Goal: Information Seeking & Learning: Learn about a topic

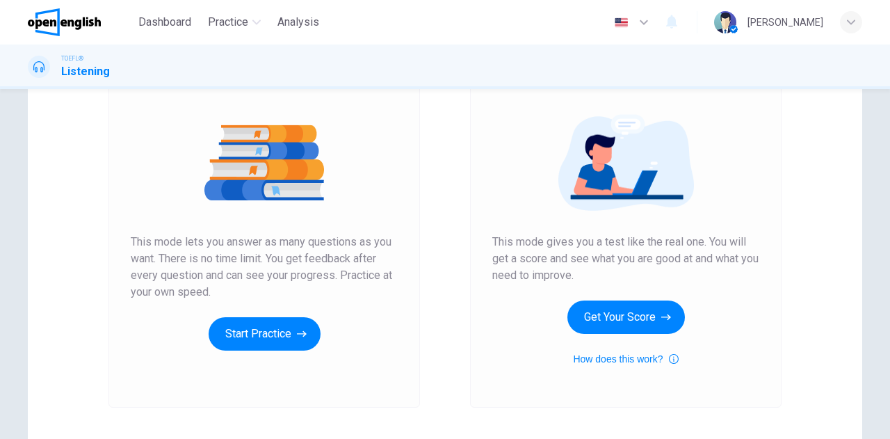
scroll to position [234, 0]
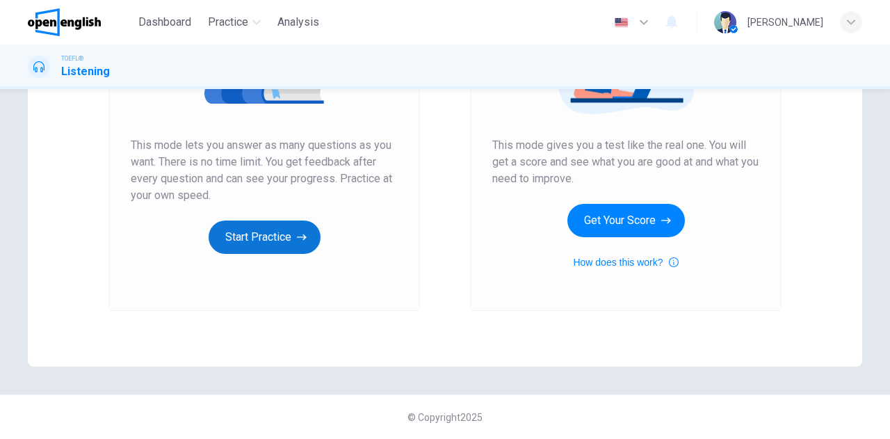
click at [260, 239] on button "Start Practice" at bounding box center [265, 236] width 112 height 33
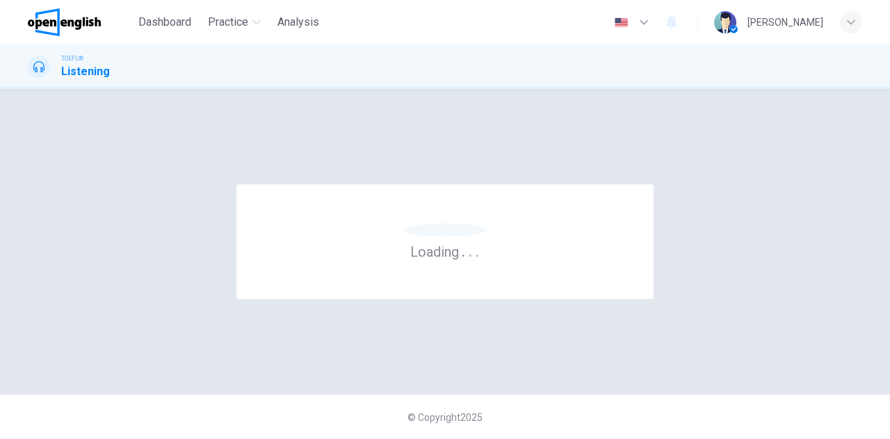
scroll to position [0, 0]
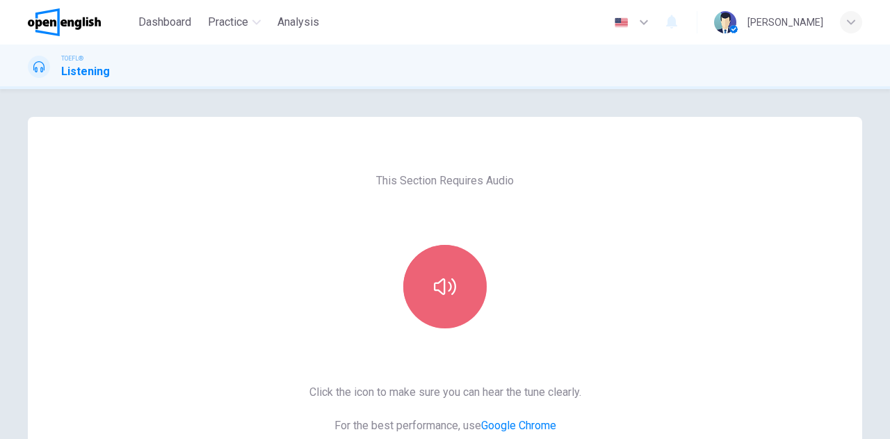
click at [435, 272] on button "button" at bounding box center [444, 286] width 83 height 83
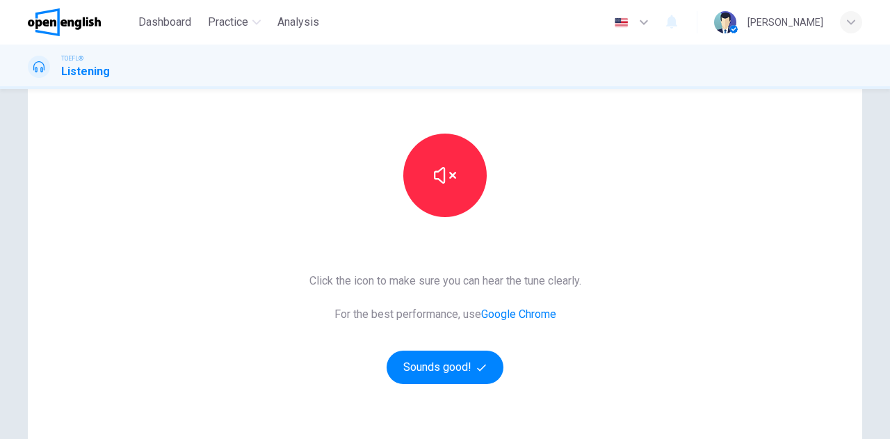
scroll to position [209, 0]
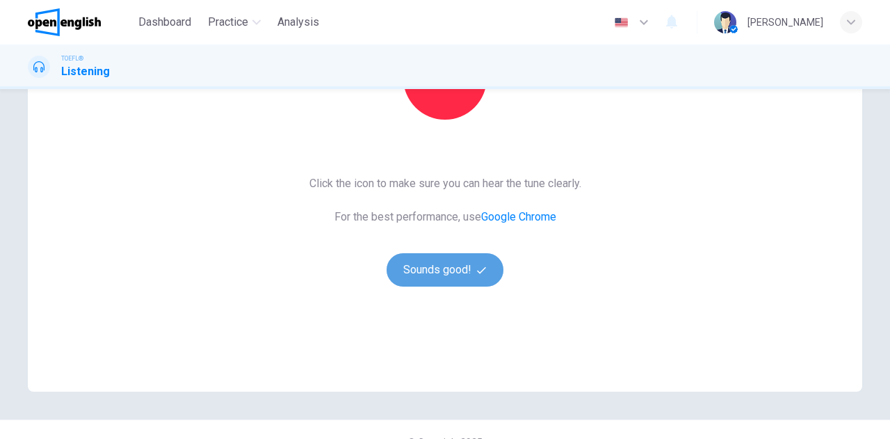
click at [438, 262] on button "Sounds good!" at bounding box center [444, 269] width 117 height 33
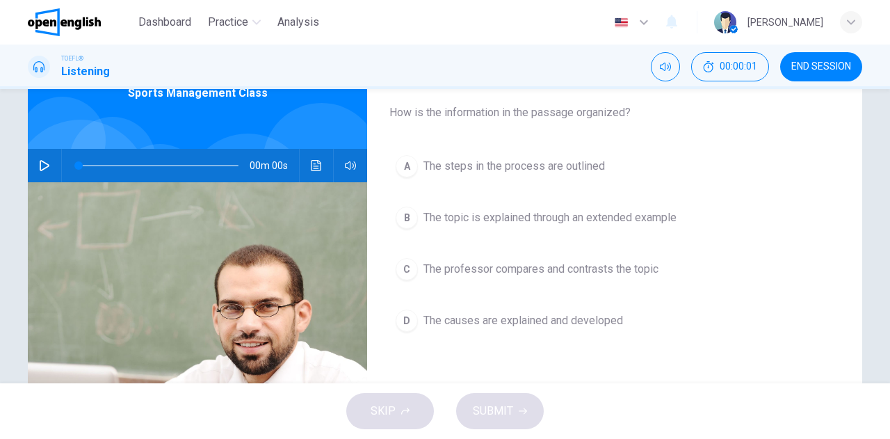
scroll to position [70, 0]
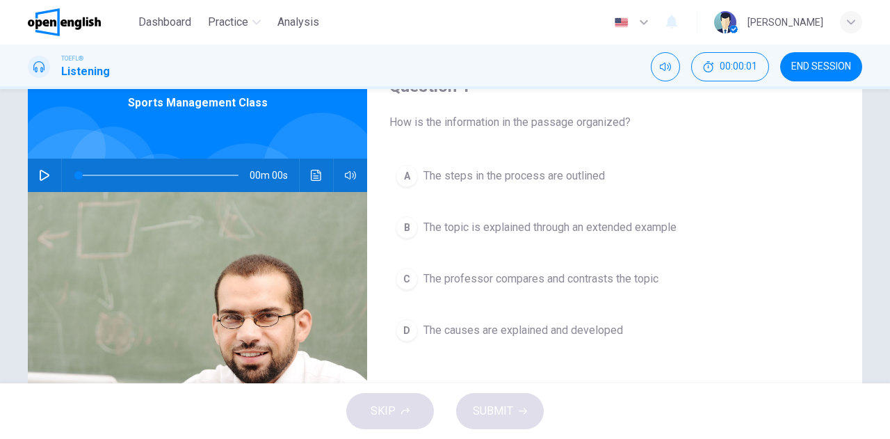
click at [44, 174] on icon "button" at bounding box center [45, 175] width 10 height 11
click at [40, 175] on icon "button" at bounding box center [45, 175] width 10 height 11
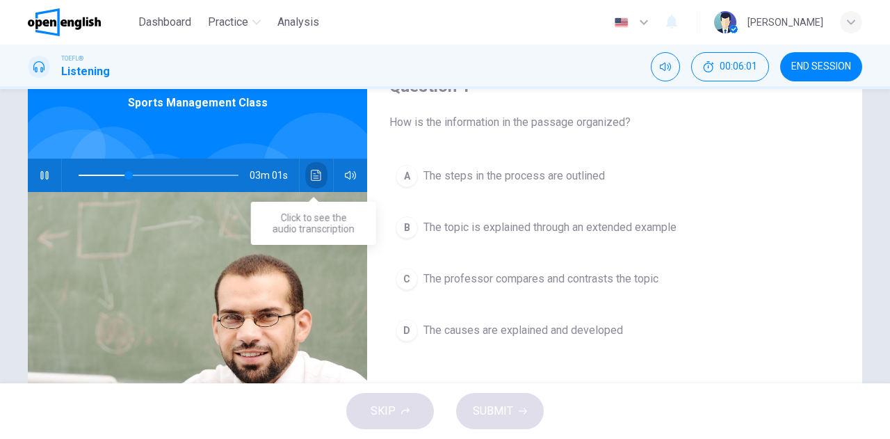
click at [316, 177] on icon "Click to see the audio transcription" at bounding box center [316, 175] width 11 height 11
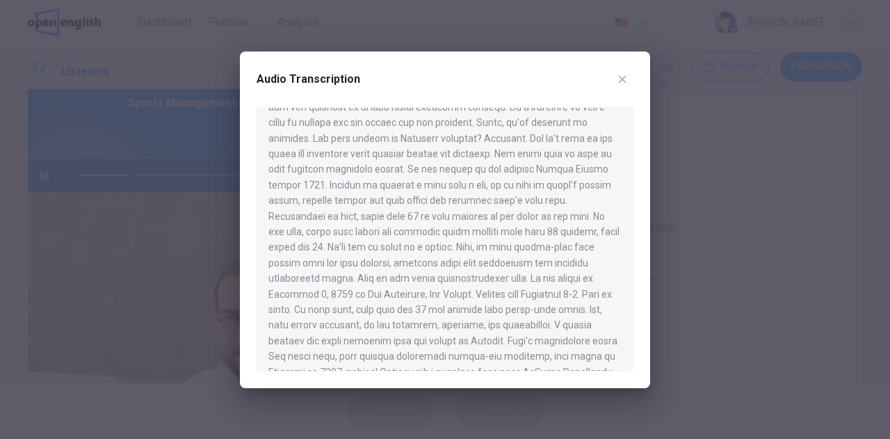
scroll to position [0, 0]
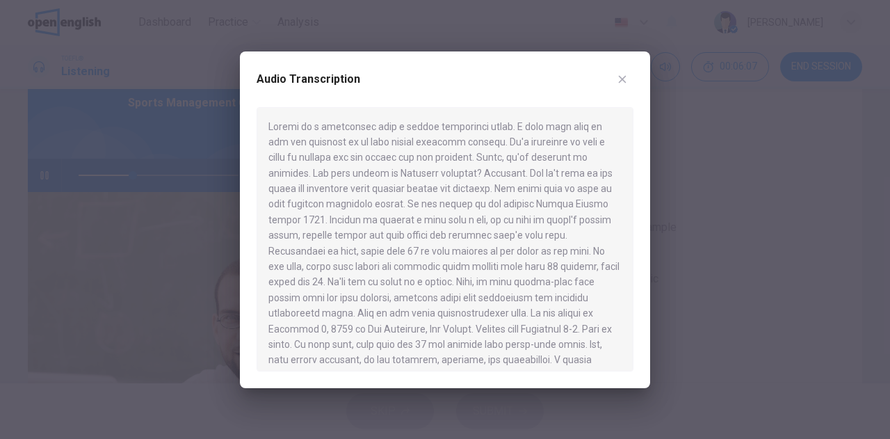
click at [81, 161] on div at bounding box center [445, 219] width 890 height 439
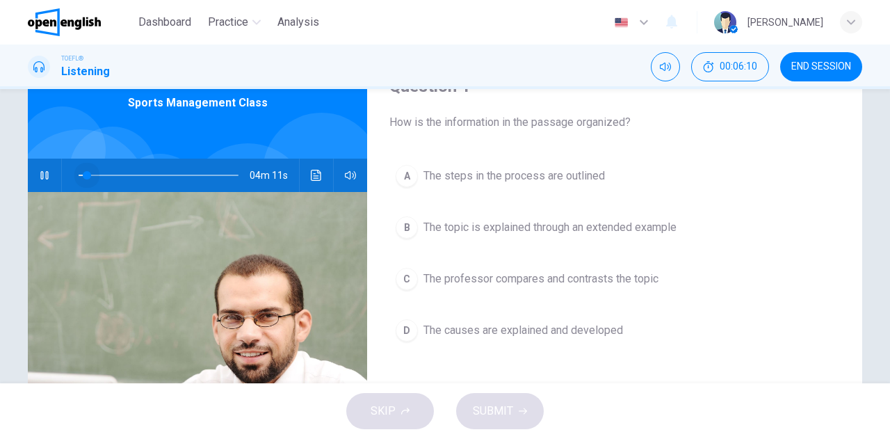
click at [85, 175] on span at bounding box center [159, 174] width 160 height 19
drag, startPoint x: 85, startPoint y: 175, endPoint x: 42, endPoint y: 156, distance: 47.0
click at [42, 156] on div "Sports Management Class 04m 24s" at bounding box center [197, 288] width 339 height 483
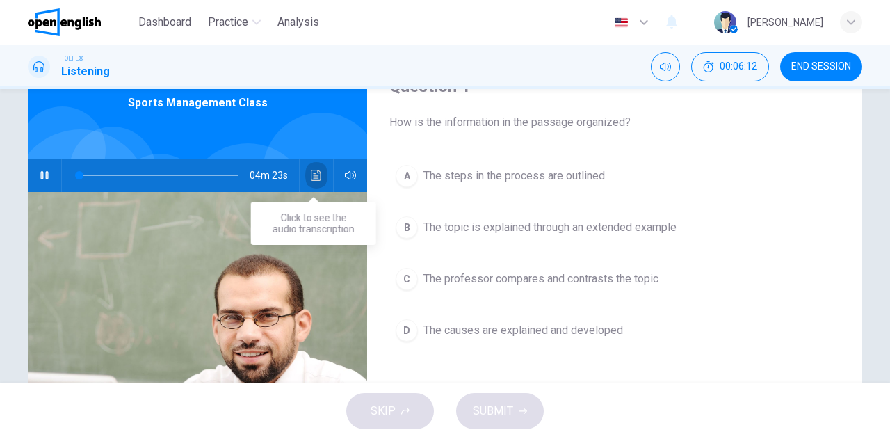
click at [320, 174] on button "Click to see the audio transcription" at bounding box center [316, 174] width 22 height 33
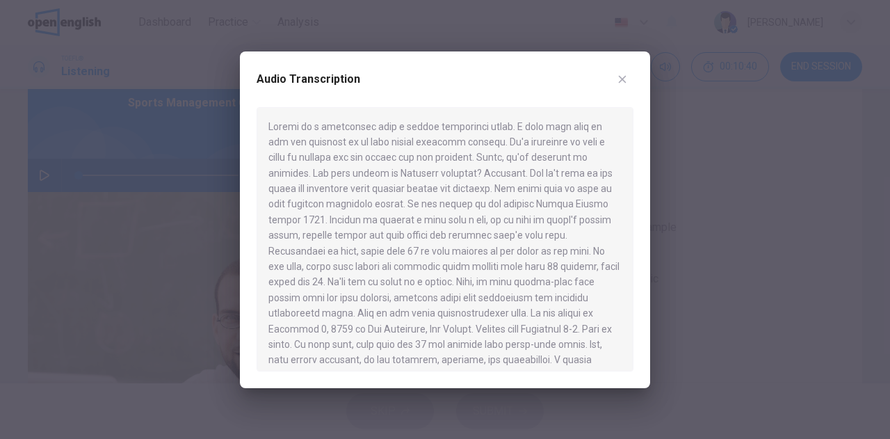
click at [46, 174] on div at bounding box center [445, 219] width 890 height 439
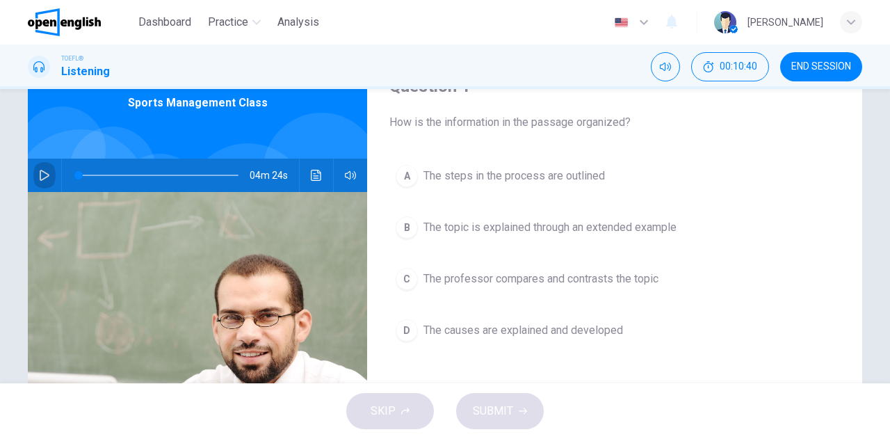
click at [43, 174] on icon "button" at bounding box center [45, 175] width 10 height 11
click at [312, 182] on button "Click to see the audio transcription" at bounding box center [316, 174] width 22 height 33
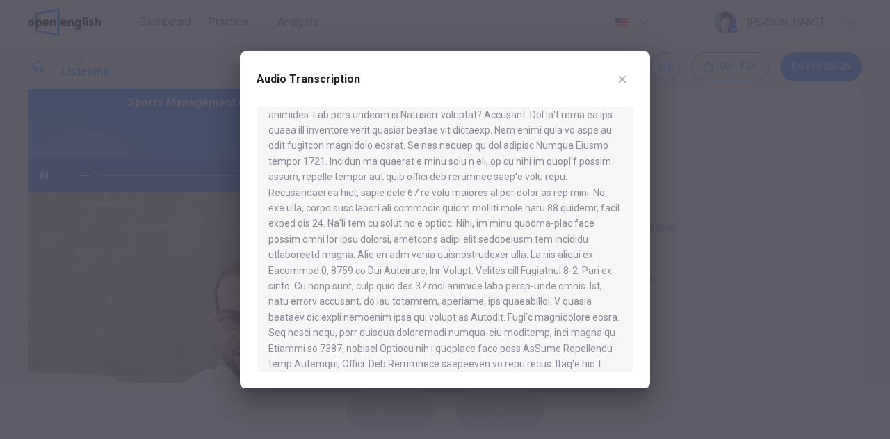
scroll to position [65, 0]
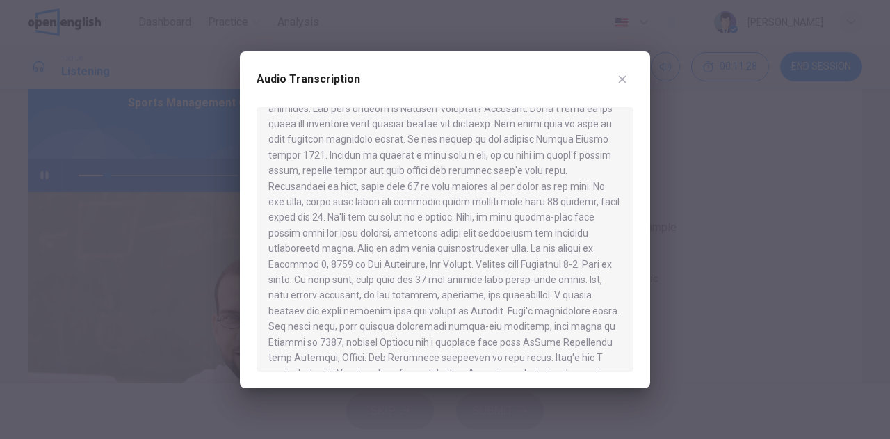
click at [83, 174] on div at bounding box center [445, 219] width 890 height 439
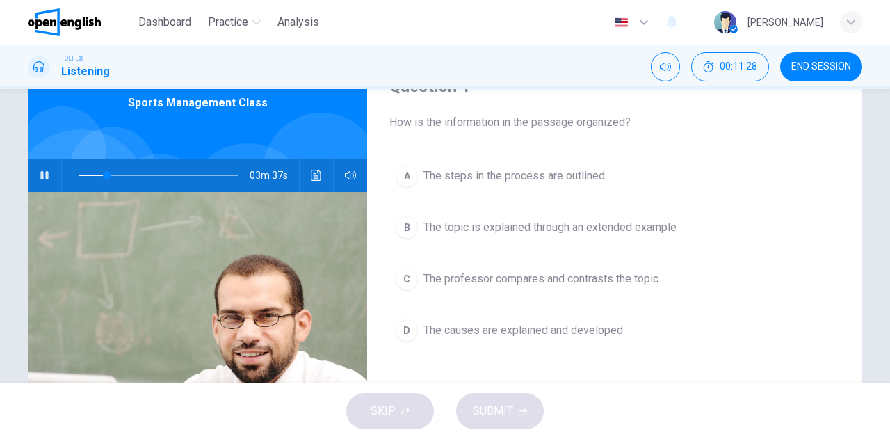
click at [85, 174] on span at bounding box center [159, 174] width 160 height 19
click at [311, 179] on icon "Click to see the audio transcription" at bounding box center [316, 175] width 10 height 11
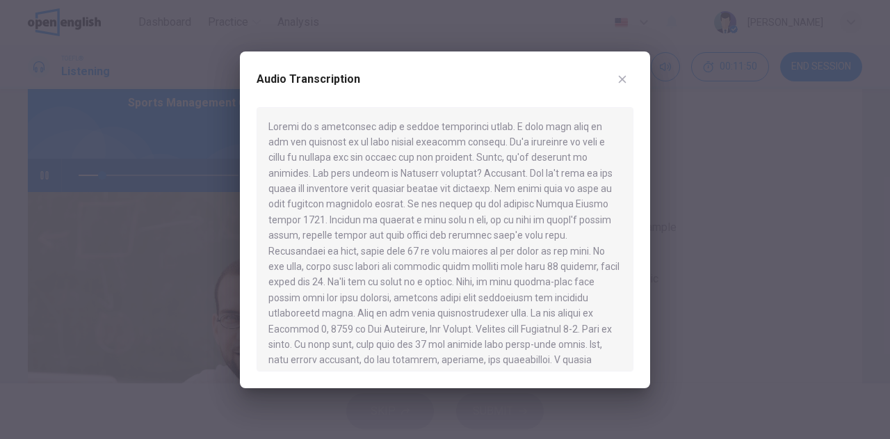
click at [85, 174] on div at bounding box center [445, 219] width 890 height 439
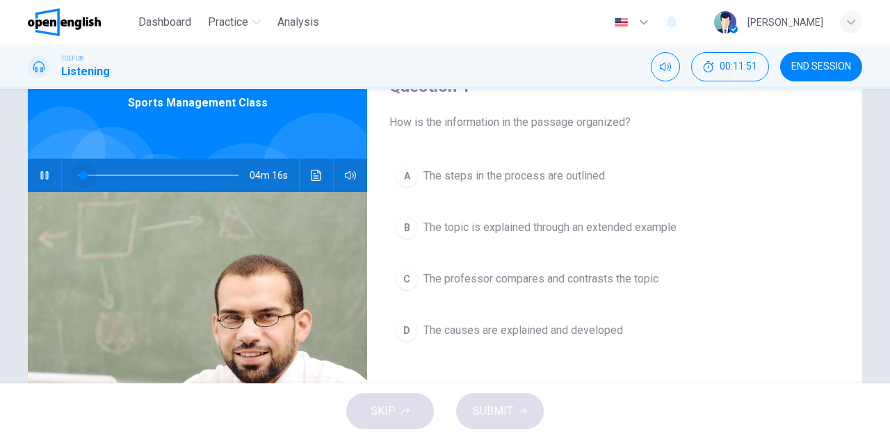
click at [80, 175] on span at bounding box center [159, 174] width 160 height 19
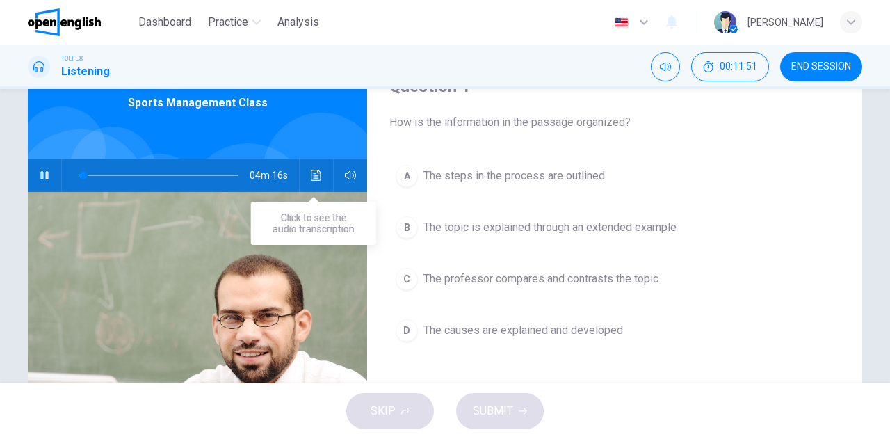
click at [318, 174] on button "Click to see the audio transcription" at bounding box center [316, 174] width 22 height 33
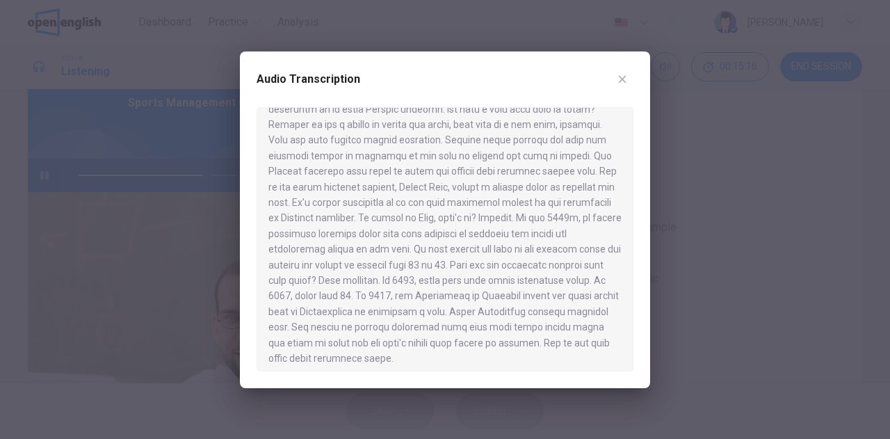
scroll to position [428, 0]
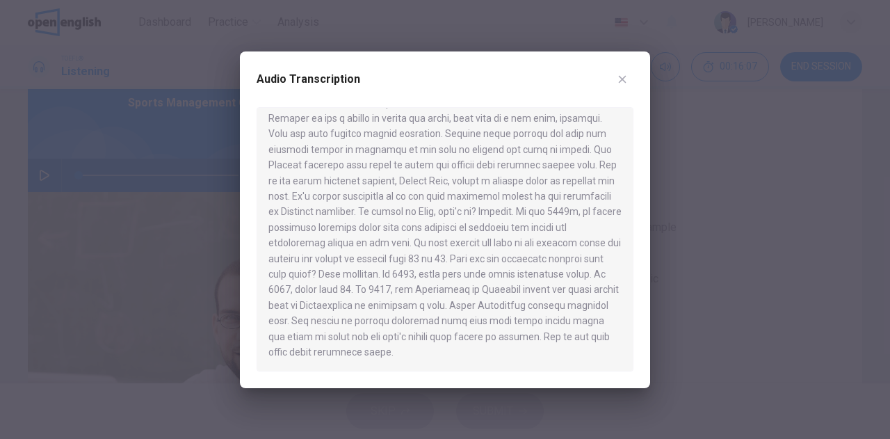
click at [153, 139] on div at bounding box center [445, 219] width 890 height 439
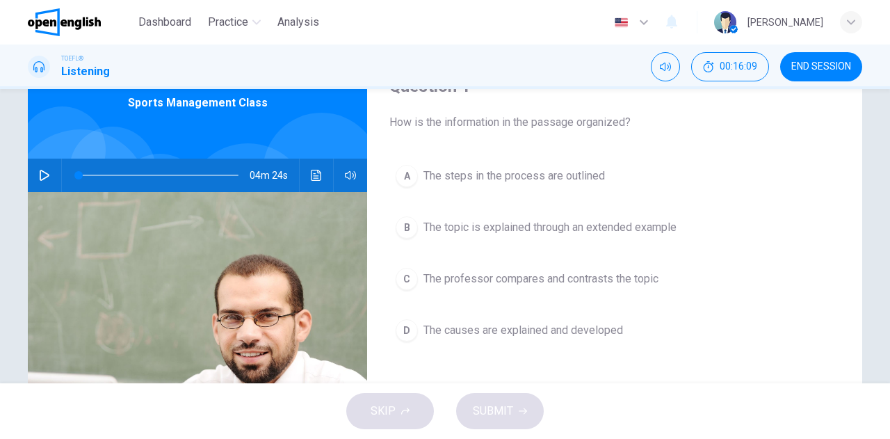
click at [44, 176] on icon "button" at bounding box center [45, 175] width 10 height 11
click at [312, 174] on icon "Click to see the audio transcription" at bounding box center [316, 175] width 11 height 11
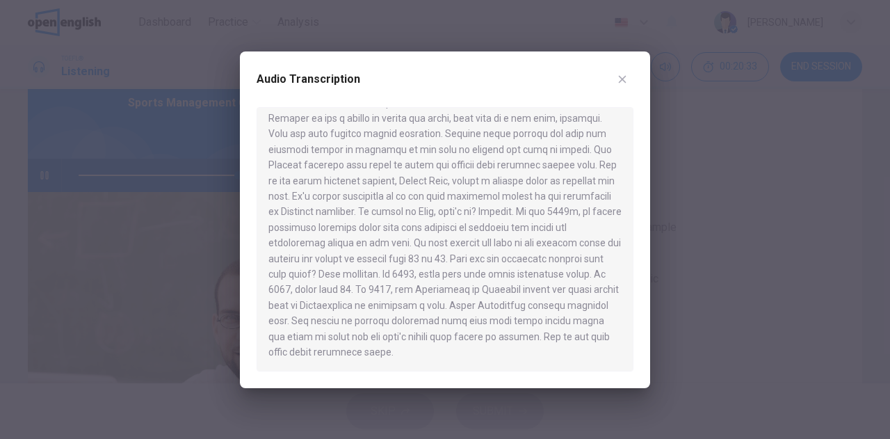
type input "*"
click at [619, 78] on icon "button" at bounding box center [622, 79] width 11 height 11
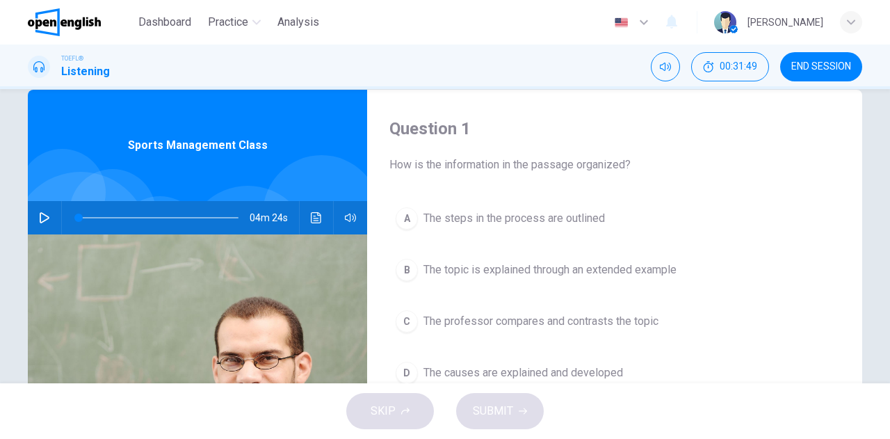
scroll to position [70, 0]
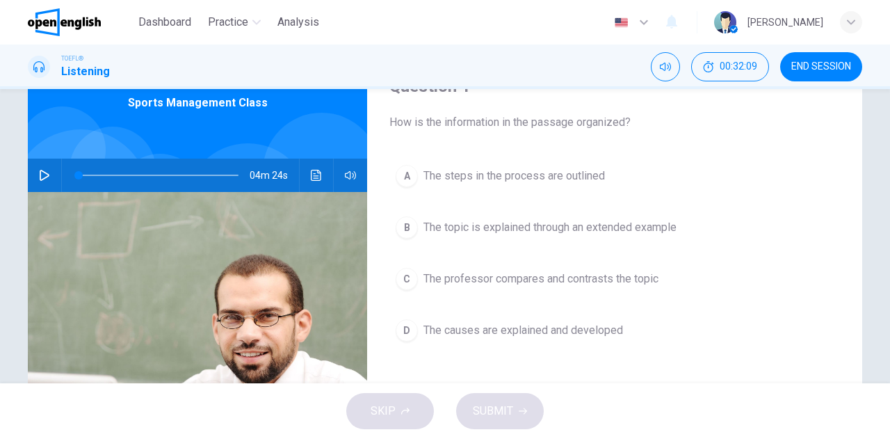
click at [505, 274] on span "The professor compares and contrasts the topic" at bounding box center [540, 278] width 235 height 17
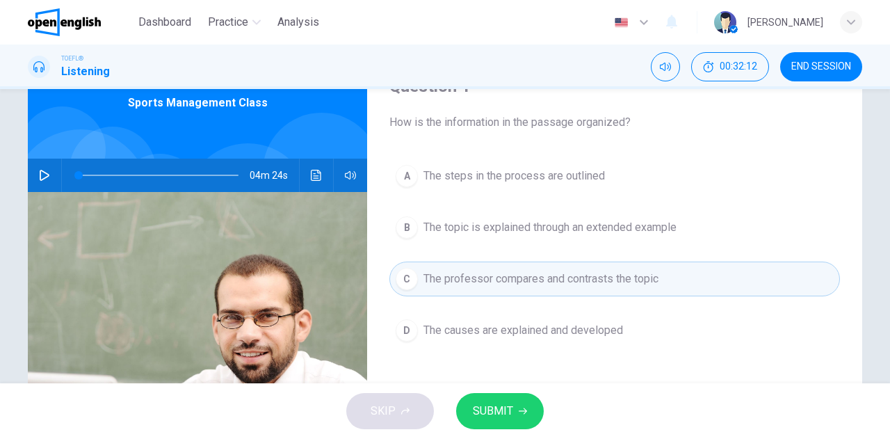
click at [493, 408] on span "SUBMIT" at bounding box center [493, 410] width 40 height 19
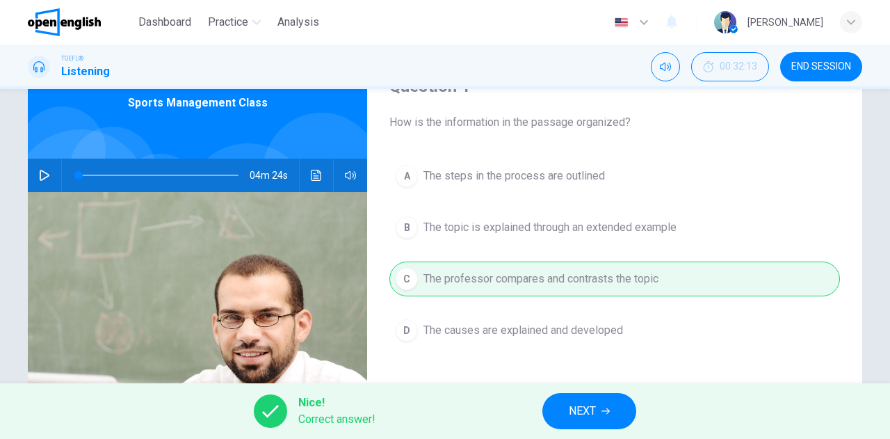
click at [587, 408] on span "NEXT" at bounding box center [582, 410] width 27 height 19
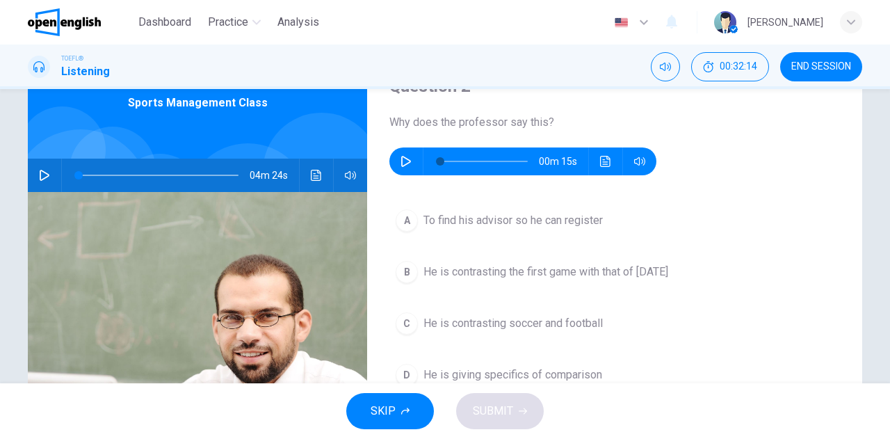
click at [405, 154] on button "button" at bounding box center [406, 161] width 22 height 28
click at [400, 163] on icon "button" at bounding box center [405, 161] width 11 height 11
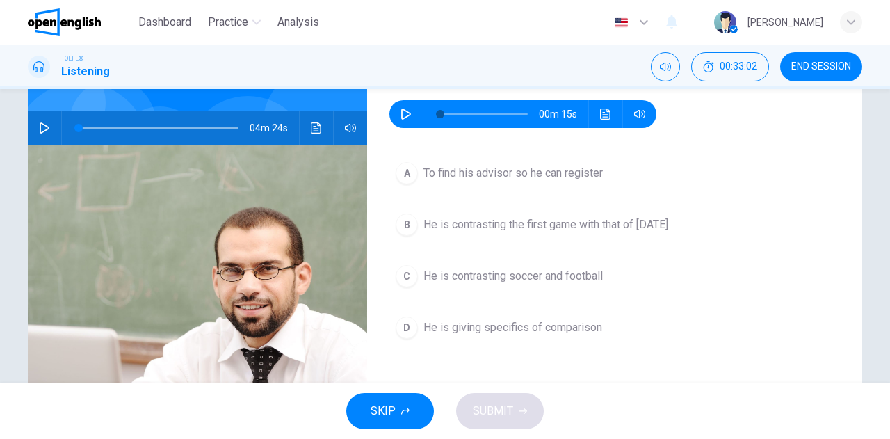
scroll to position [139, 0]
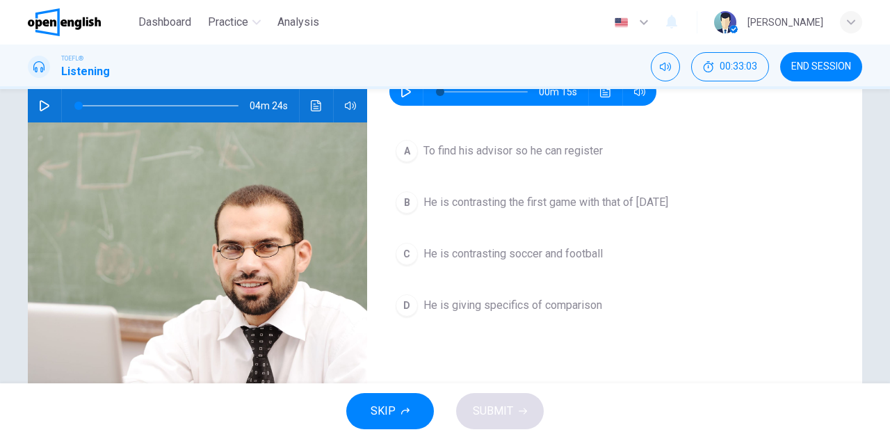
click at [400, 95] on icon "button" at bounding box center [405, 91] width 11 height 11
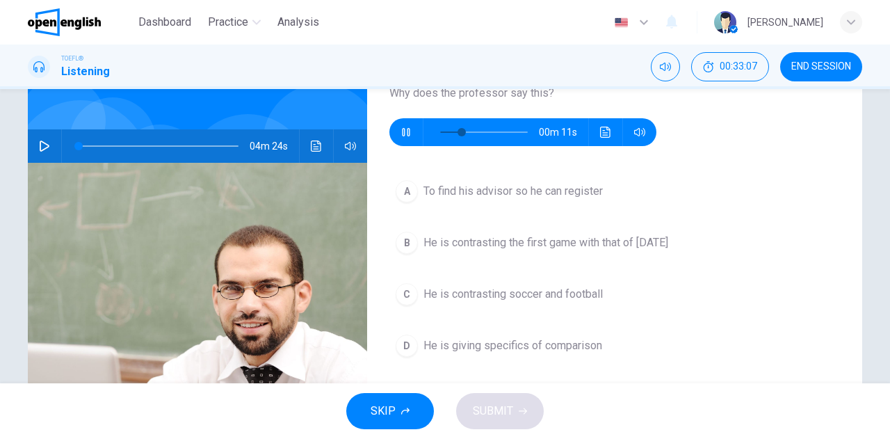
scroll to position [70, 0]
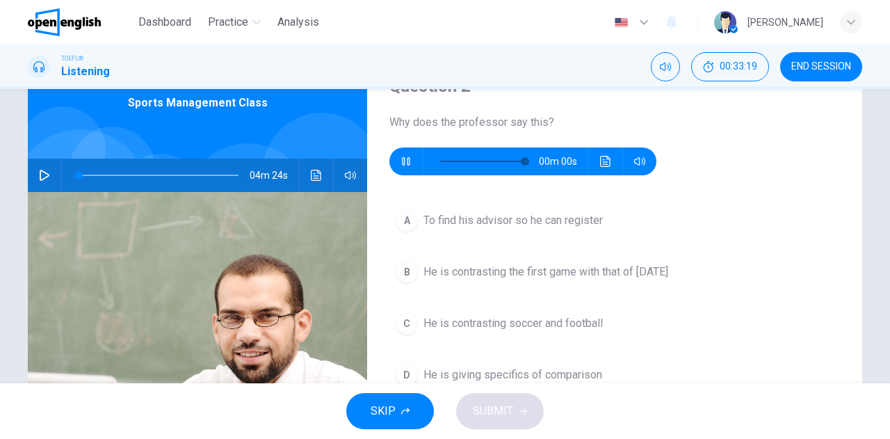
type input "*"
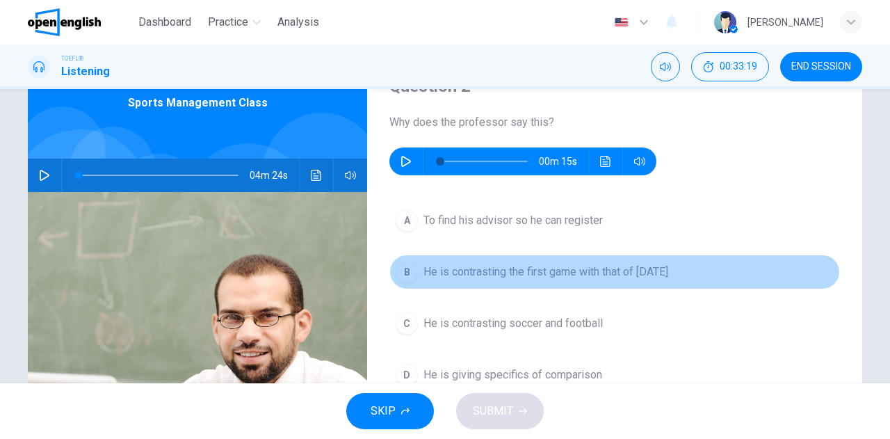
click at [443, 270] on span "He is contrasting the first game with that of today" at bounding box center [545, 271] width 245 height 17
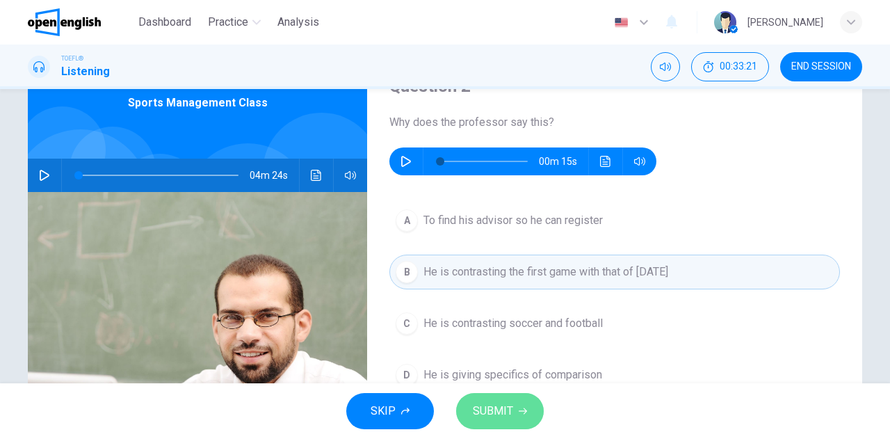
click at [506, 412] on span "SUBMIT" at bounding box center [493, 410] width 40 height 19
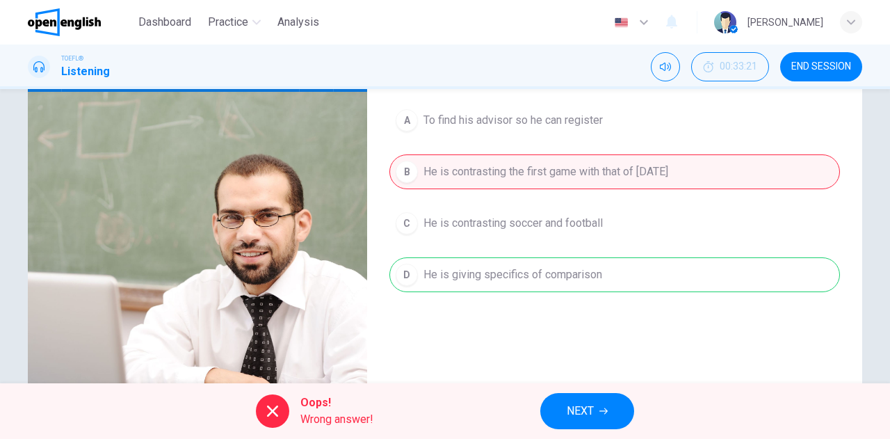
scroll to position [139, 0]
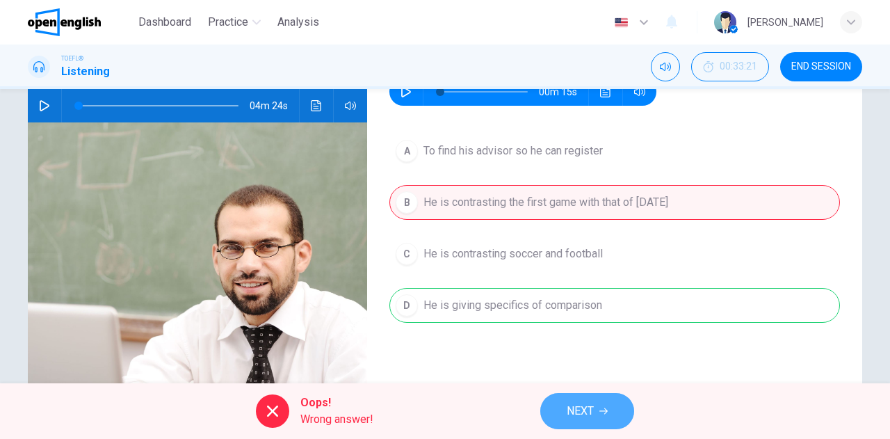
click at [578, 414] on span "NEXT" at bounding box center [579, 410] width 27 height 19
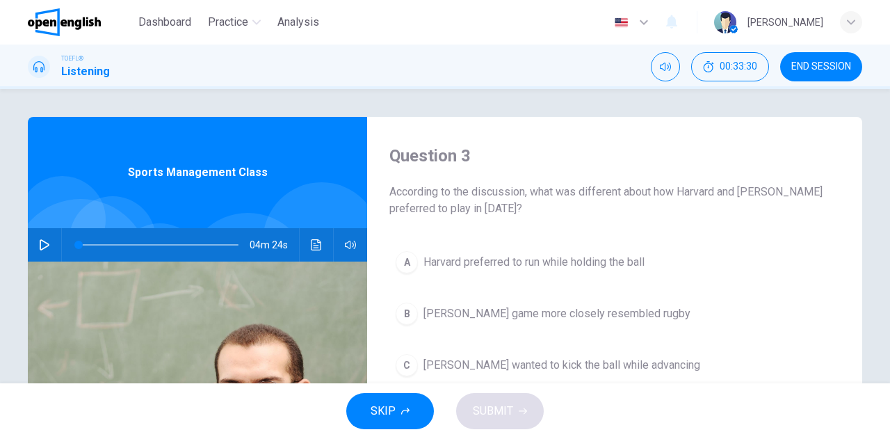
scroll to position [70, 0]
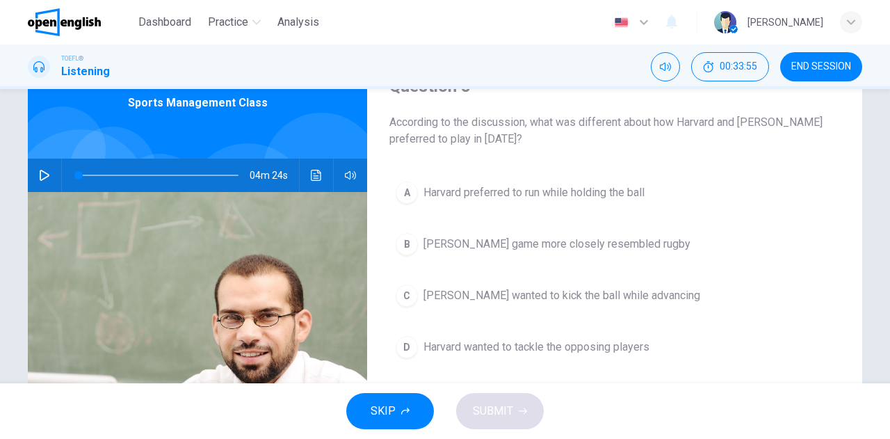
click at [488, 348] on span "Harvard wanted to tackle the opposing players" at bounding box center [536, 346] width 226 height 17
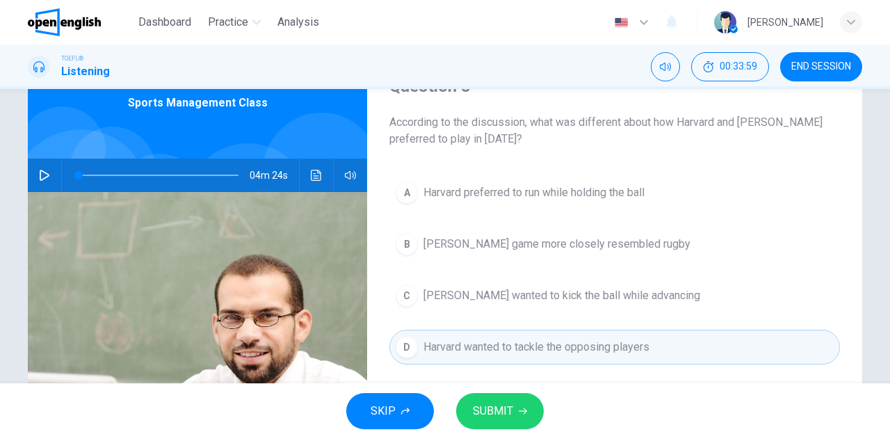
click at [507, 405] on span "SUBMIT" at bounding box center [493, 410] width 40 height 19
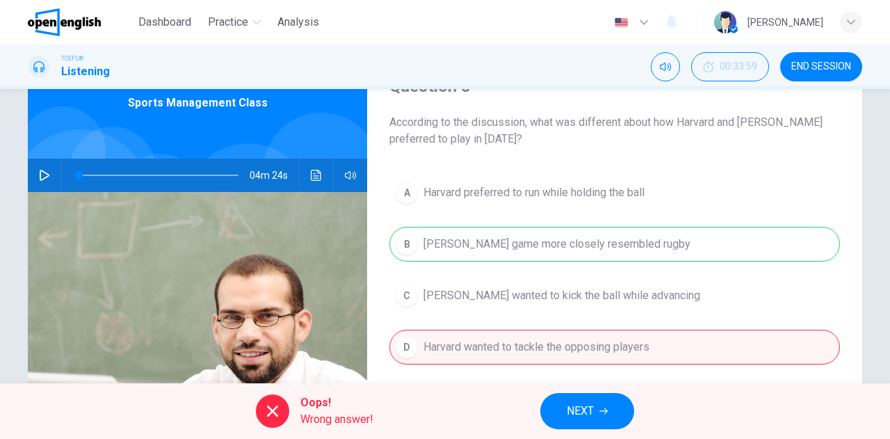
click at [592, 408] on span "NEXT" at bounding box center [579, 410] width 27 height 19
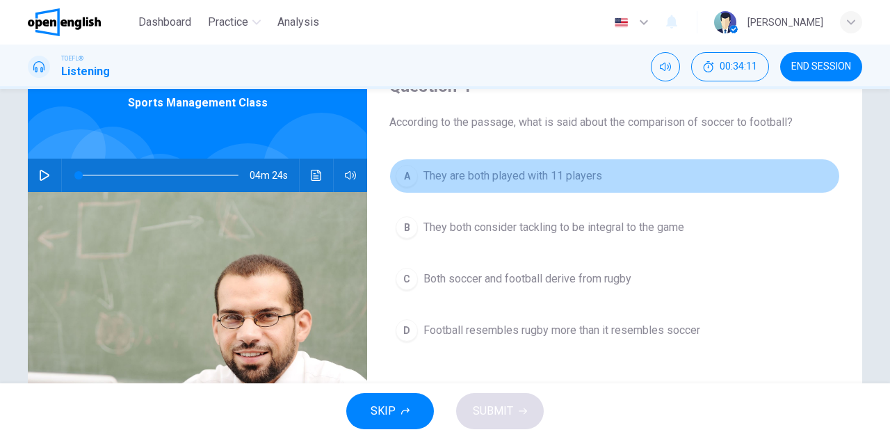
click at [434, 181] on span "They are both played with 11 players" at bounding box center [512, 176] width 179 height 17
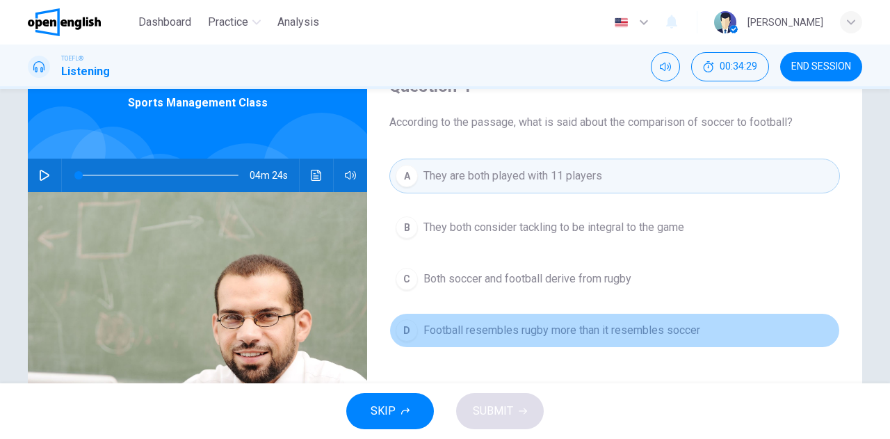
click at [508, 325] on span "Football resembles rugby more than it resembles soccer" at bounding box center [561, 330] width 277 height 17
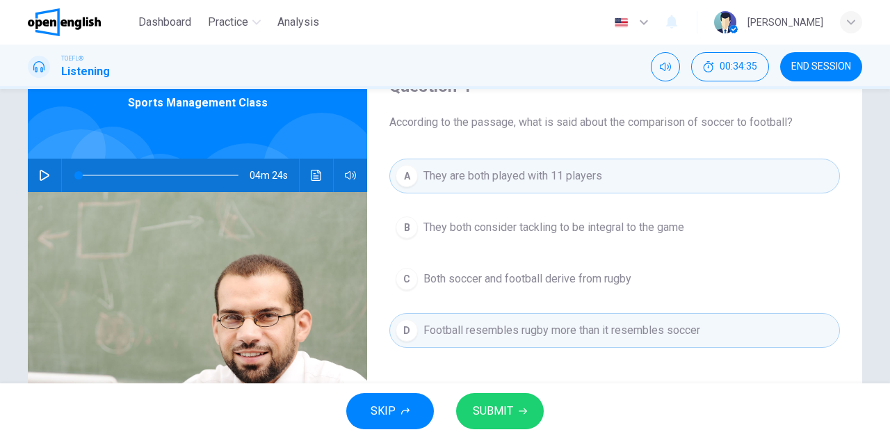
click at [519, 409] on icon "button" at bounding box center [523, 411] width 8 height 8
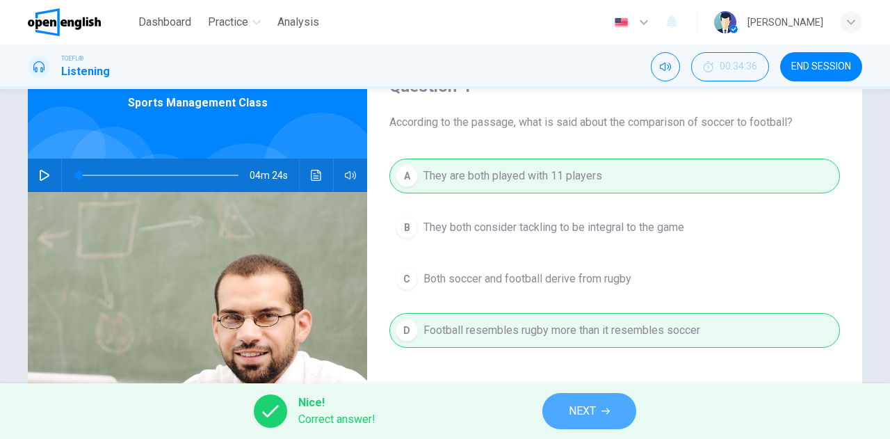
click at [594, 416] on span "NEXT" at bounding box center [582, 410] width 27 height 19
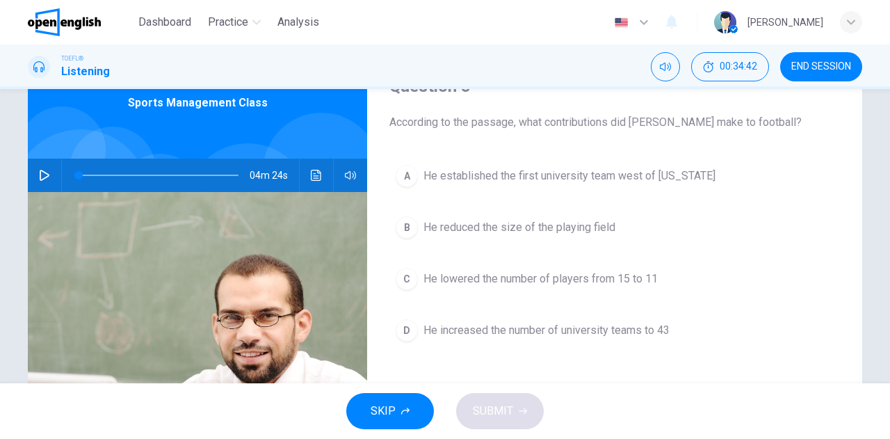
click at [475, 226] on span "He reduced the size of the playing field" at bounding box center [519, 227] width 192 height 17
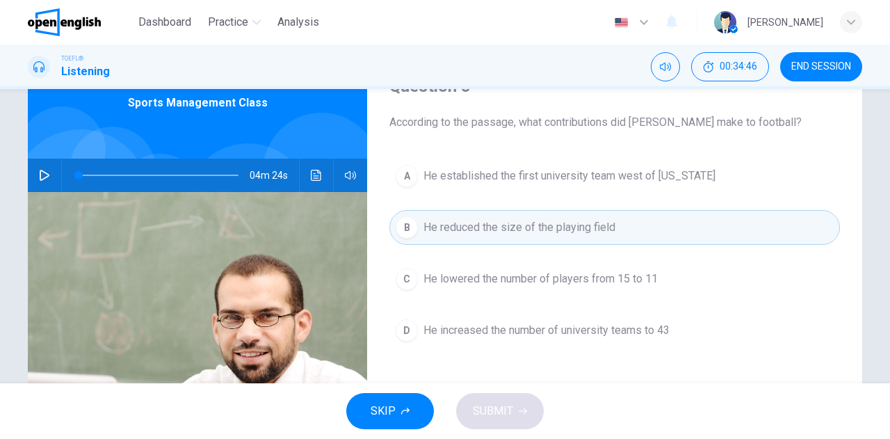
click at [455, 279] on span "He lowered the number of players from 15 to 11" at bounding box center [540, 278] width 234 height 17
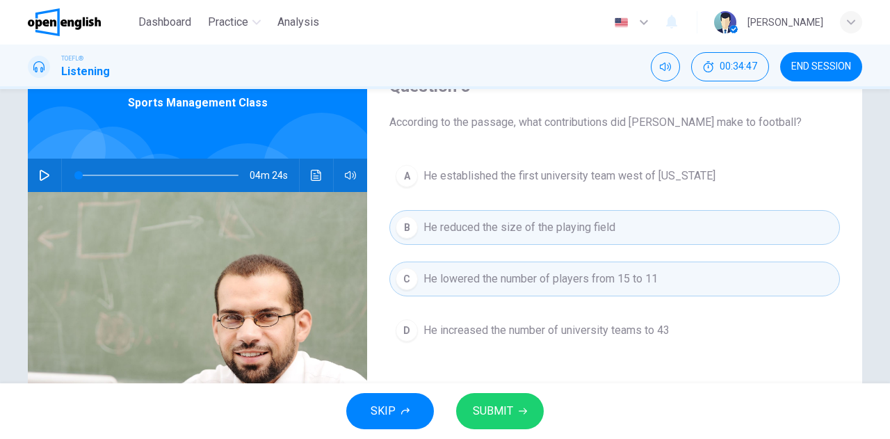
click at [509, 416] on span "SUBMIT" at bounding box center [493, 410] width 40 height 19
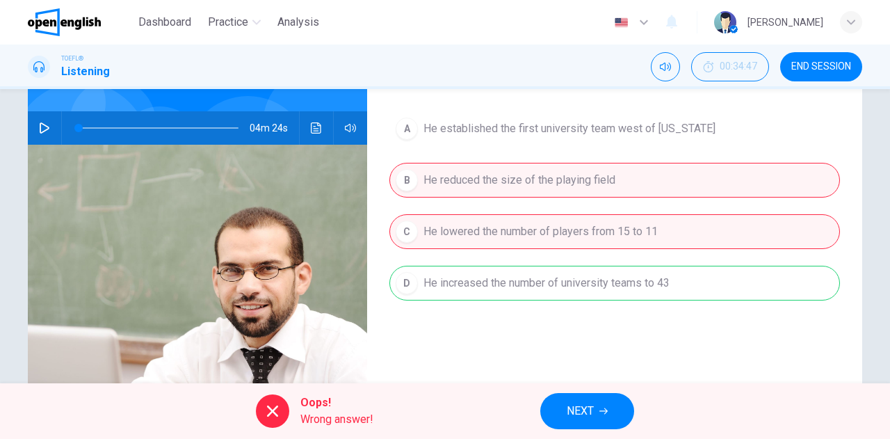
scroll to position [139, 0]
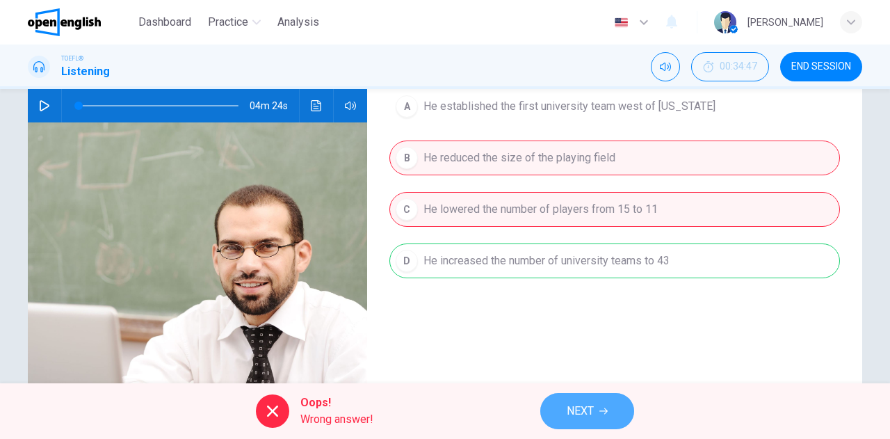
click at [577, 402] on span "NEXT" at bounding box center [579, 410] width 27 height 19
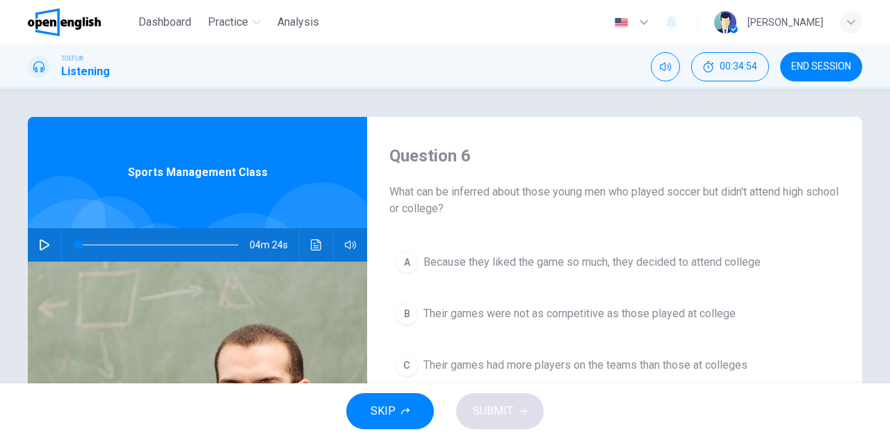
scroll to position [70, 0]
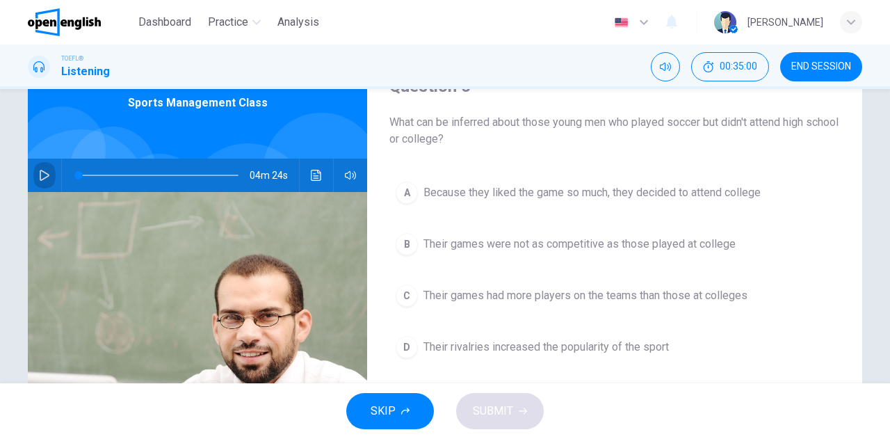
click at [33, 176] on button "button" at bounding box center [44, 174] width 22 height 33
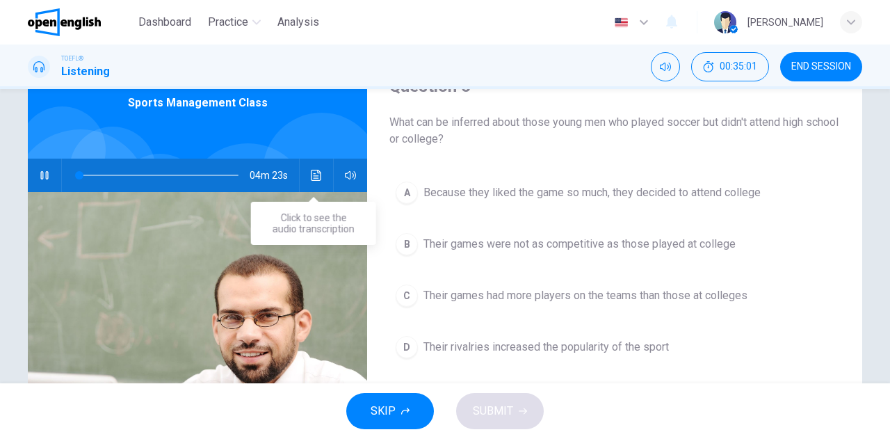
click at [311, 178] on icon "Click to see the audio transcription" at bounding box center [316, 175] width 11 height 11
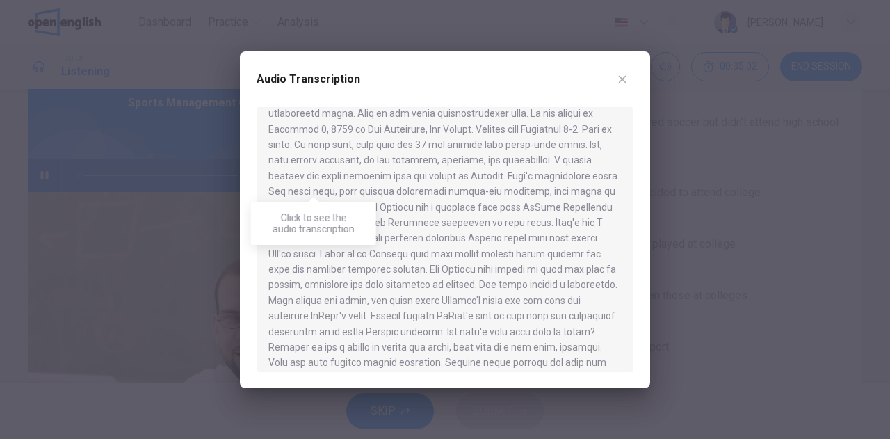
scroll to position [428, 0]
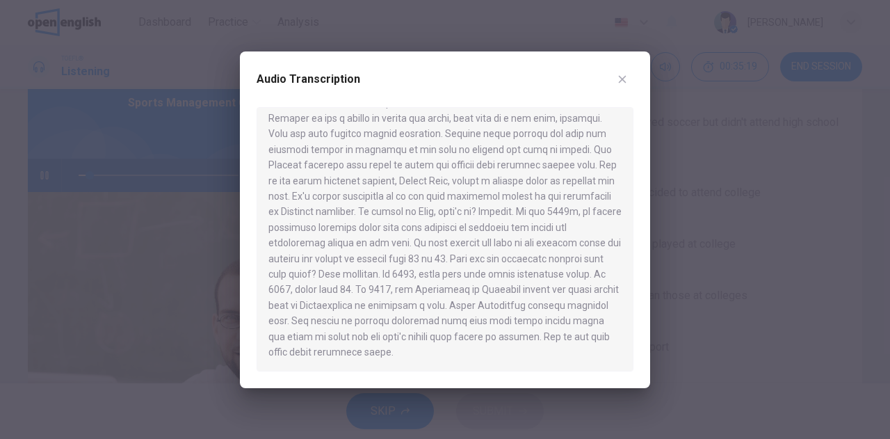
click at [786, 213] on div at bounding box center [445, 219] width 890 height 439
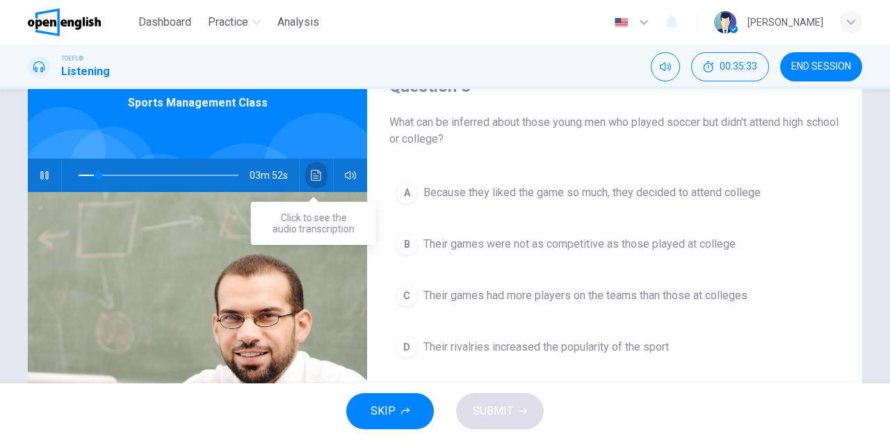
click at [311, 174] on icon "Click to see the audio transcription" at bounding box center [316, 175] width 11 height 11
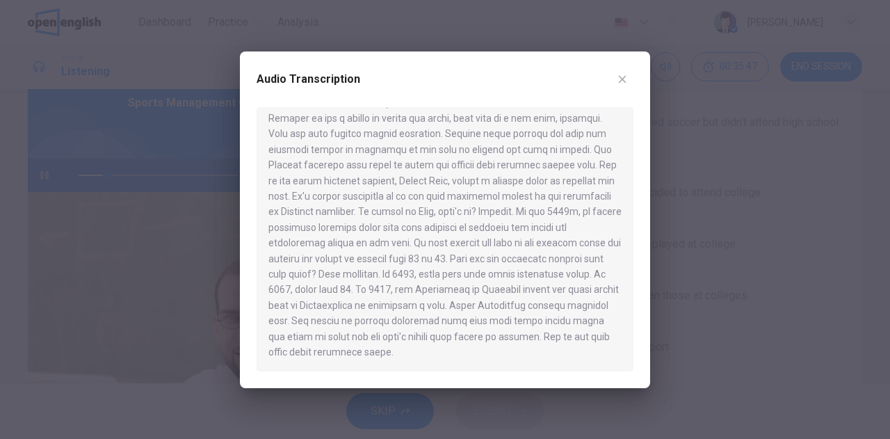
click at [781, 224] on div at bounding box center [445, 219] width 890 height 439
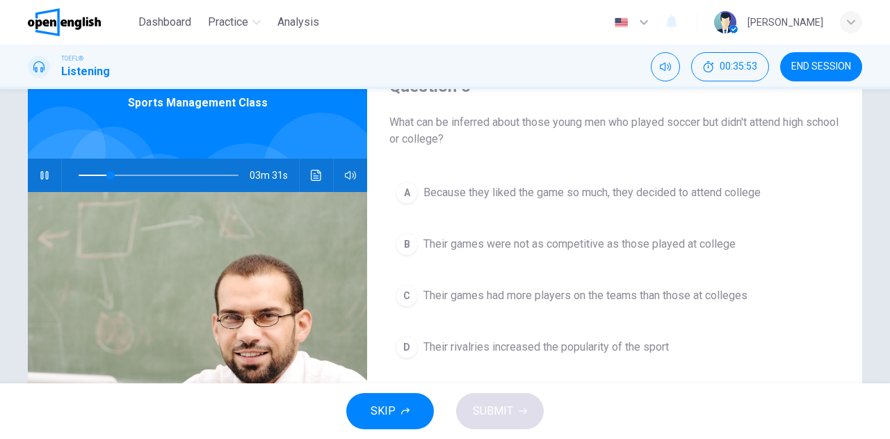
click at [478, 289] on span "Their games had more players on the teams than those at colleges" at bounding box center [585, 295] width 324 height 17
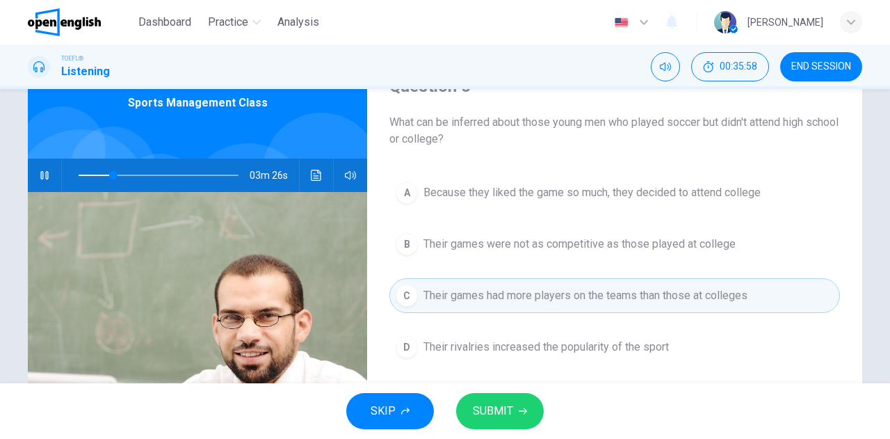
click at [499, 410] on span "SUBMIT" at bounding box center [493, 410] width 40 height 19
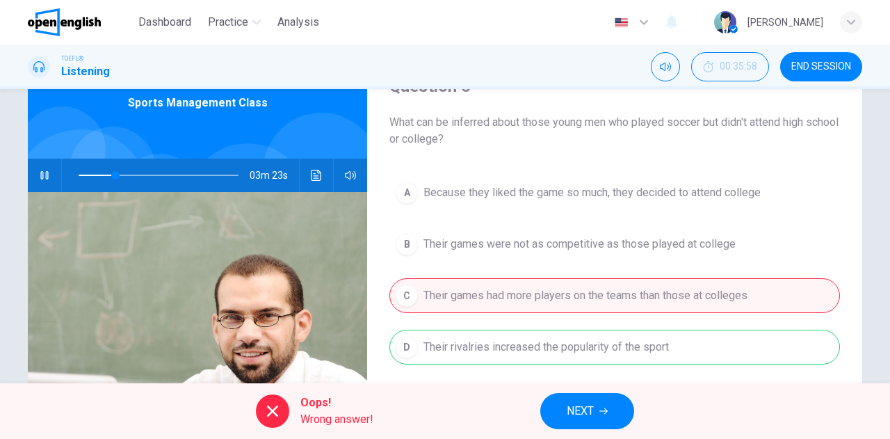
type input "**"
click at [580, 409] on span "NEXT" at bounding box center [579, 410] width 27 height 19
